Goal: Information Seeking & Learning: Check status

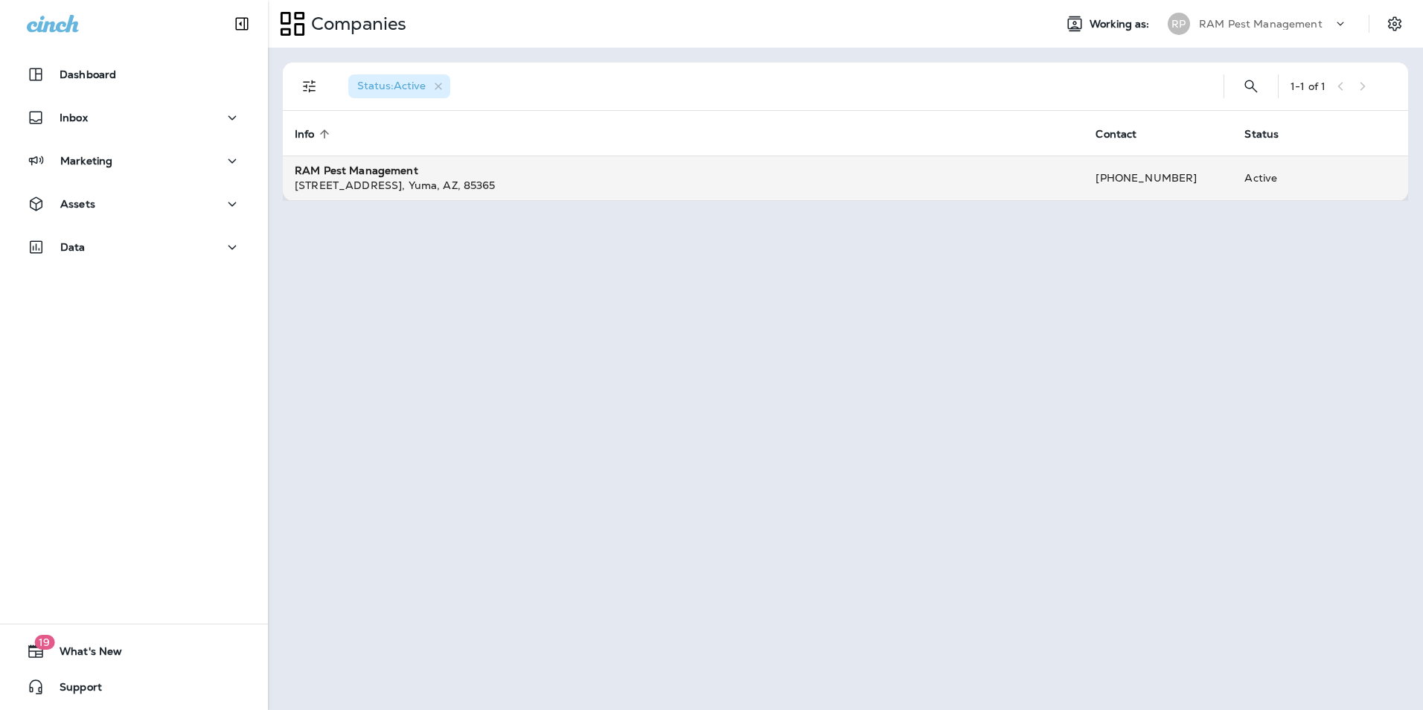
click at [500, 176] on div "RAM Pest Management" at bounding box center [683, 170] width 777 height 15
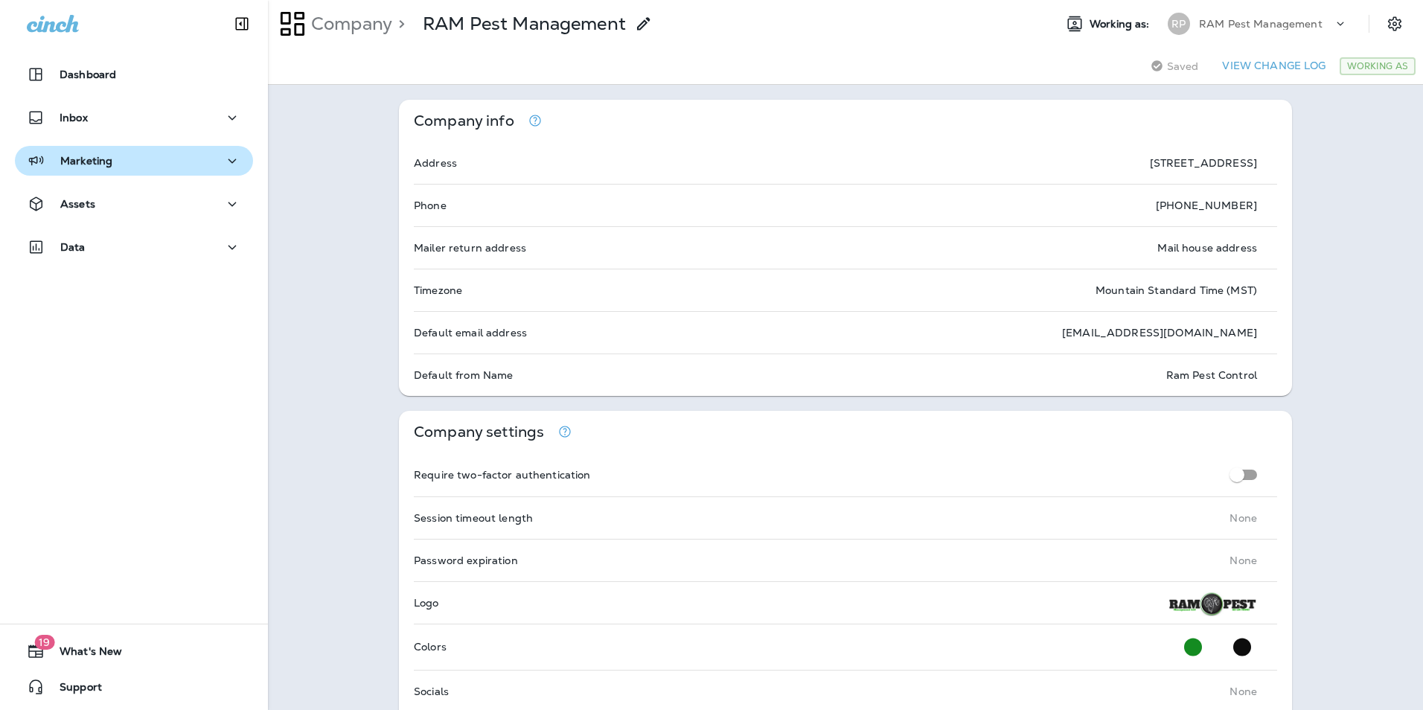
click at [147, 165] on div "Marketing" at bounding box center [134, 161] width 214 height 19
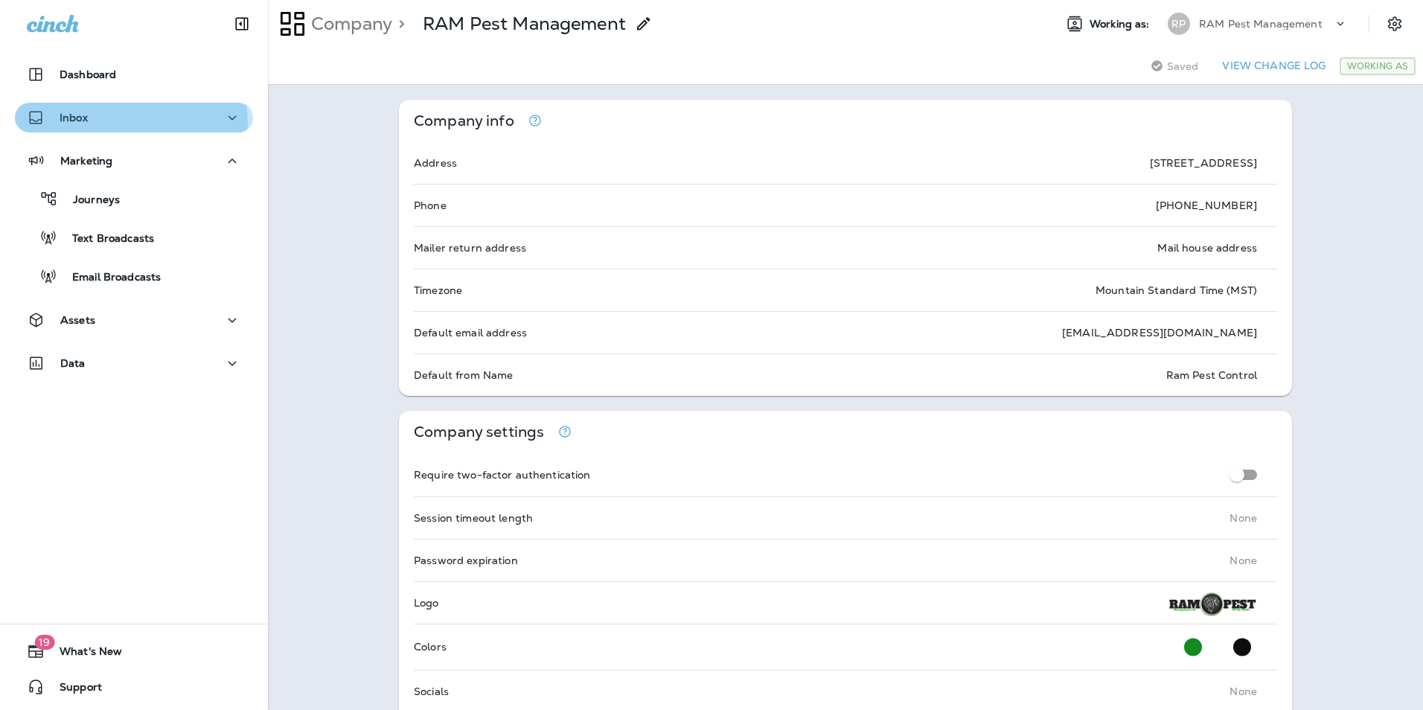
click at [117, 123] on div "Inbox" at bounding box center [134, 118] width 214 height 19
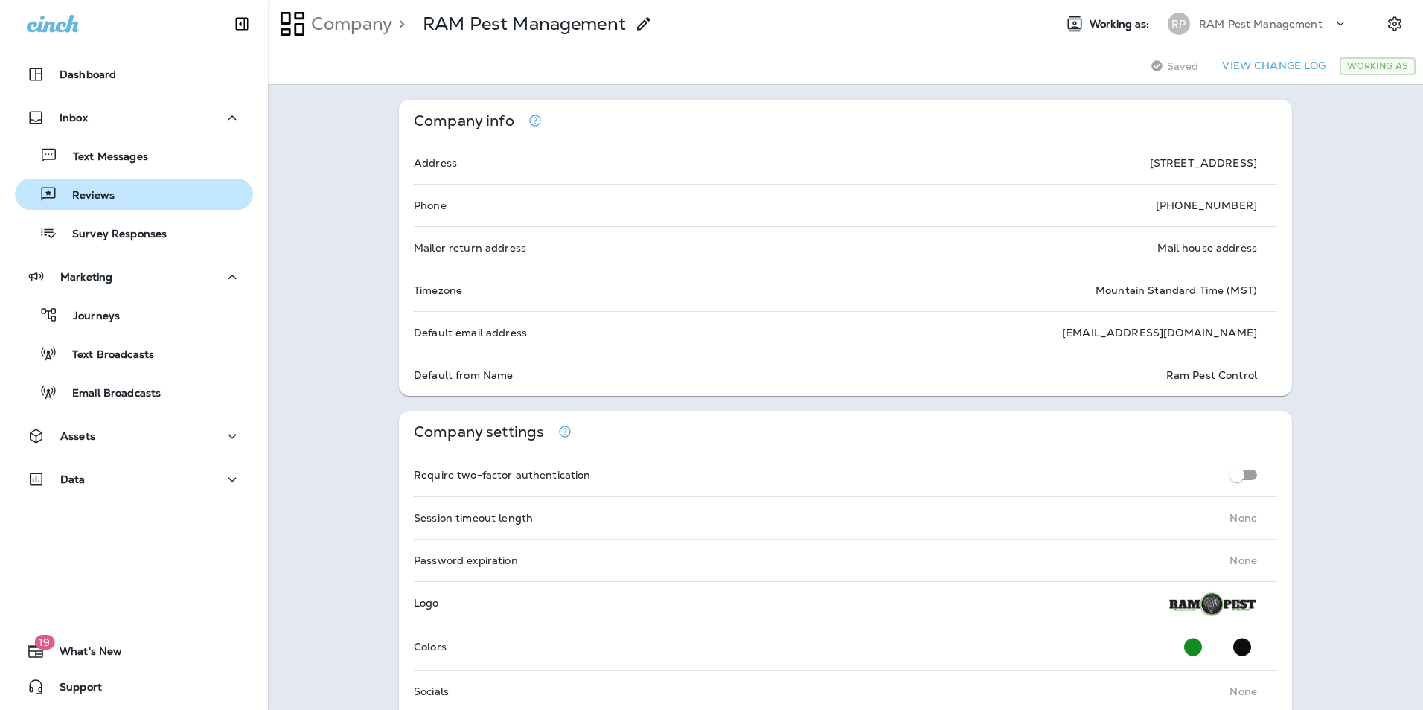
click at [119, 194] on div "Reviews" at bounding box center [134, 194] width 226 height 22
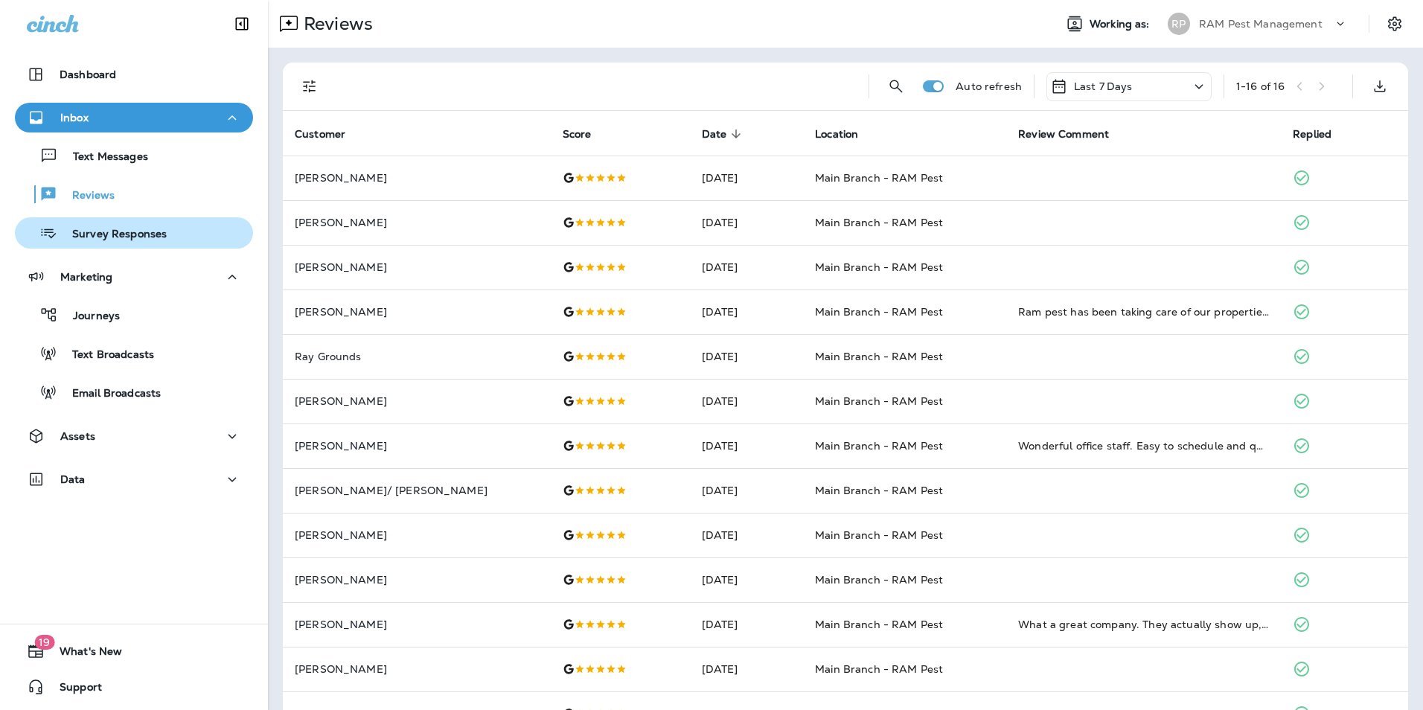
click at [109, 242] on div "Survey Responses" at bounding box center [94, 233] width 146 height 22
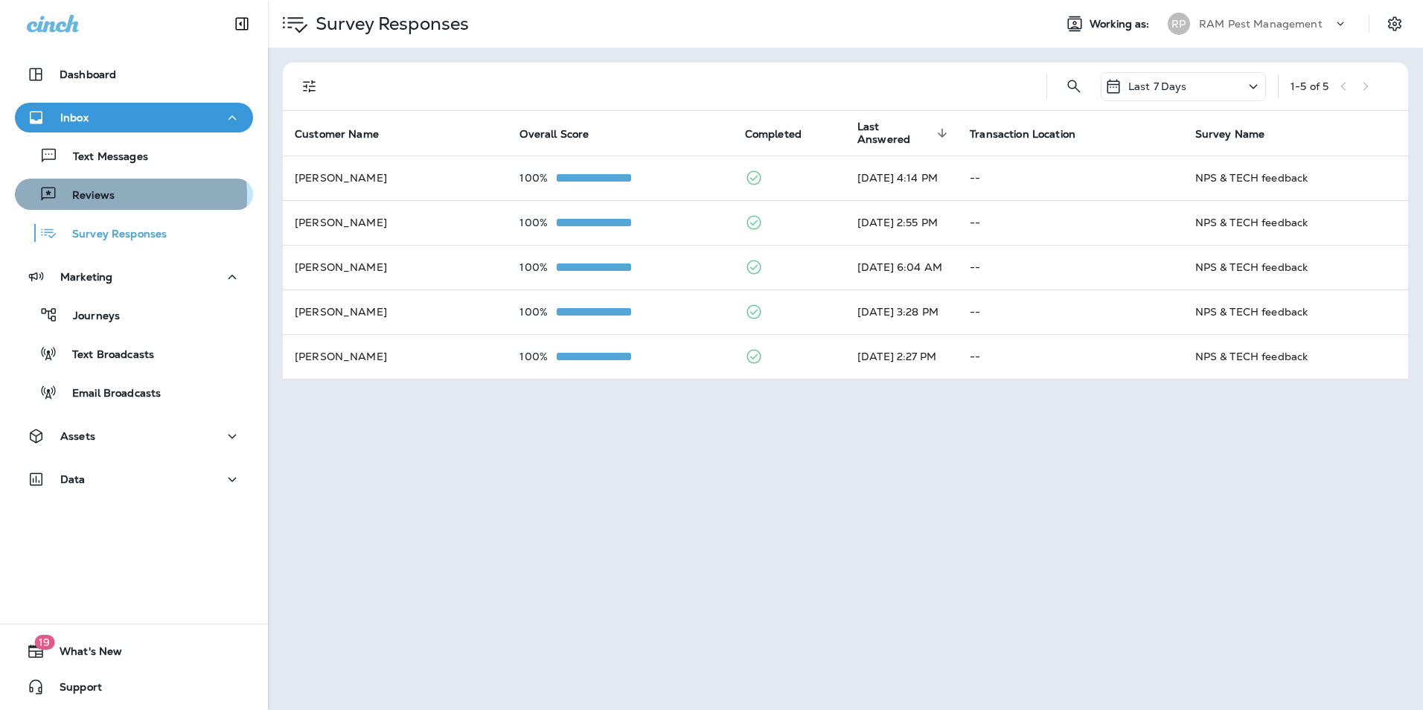
click at [102, 196] on p "Reviews" at bounding box center [85, 196] width 57 height 14
